Goal: Task Accomplishment & Management: Complete application form

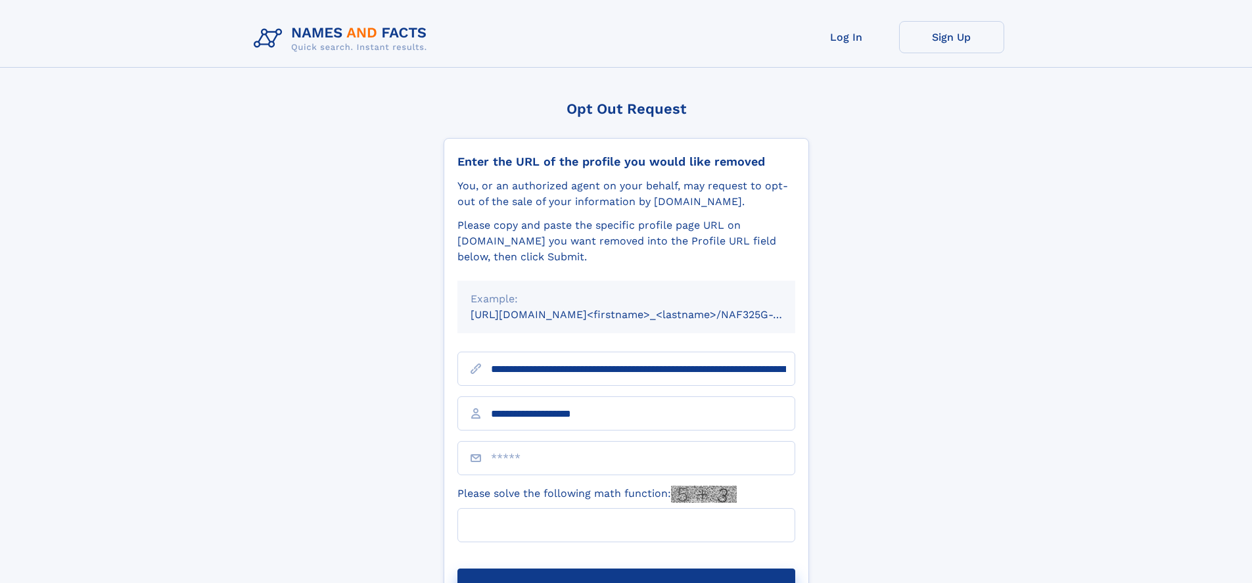
type input "**********"
type input "*"
click at [626, 569] on button "Submit Opt Out Request" at bounding box center [627, 590] width 338 height 42
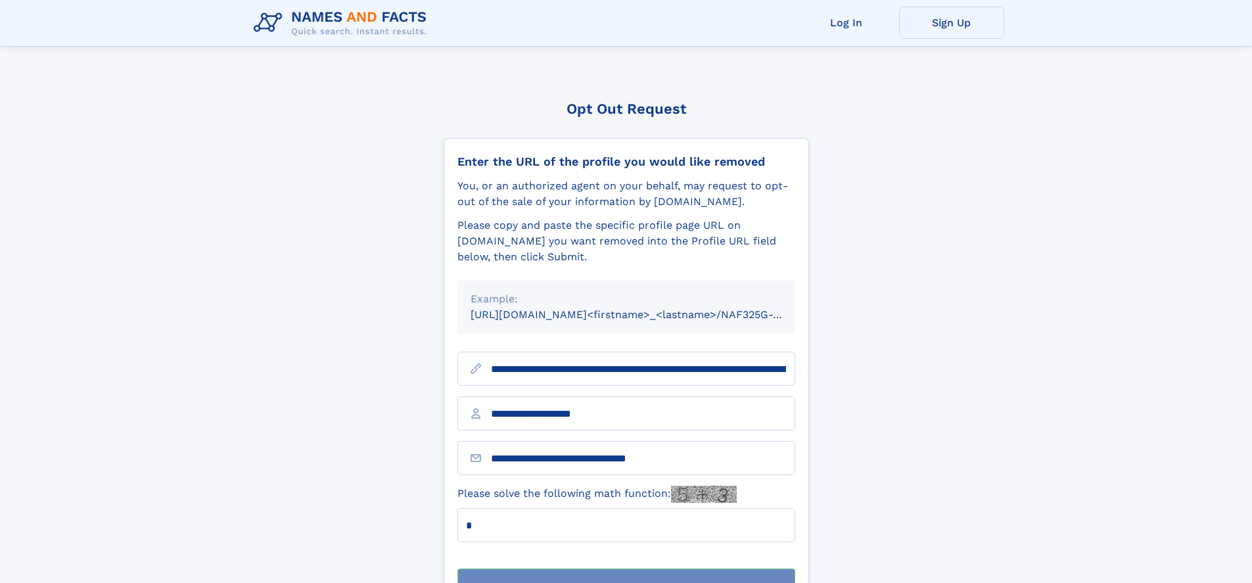
scroll to position [42, 0]
